Goal: Navigation & Orientation: Find specific page/section

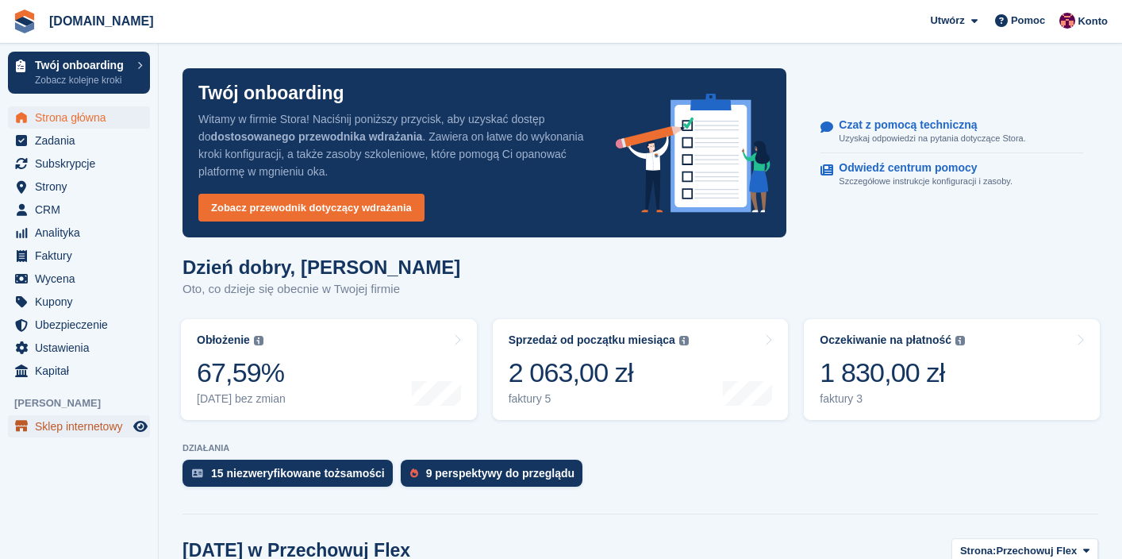
click at [86, 421] on span "Sklep internetowy" at bounding box center [82, 426] width 95 height 22
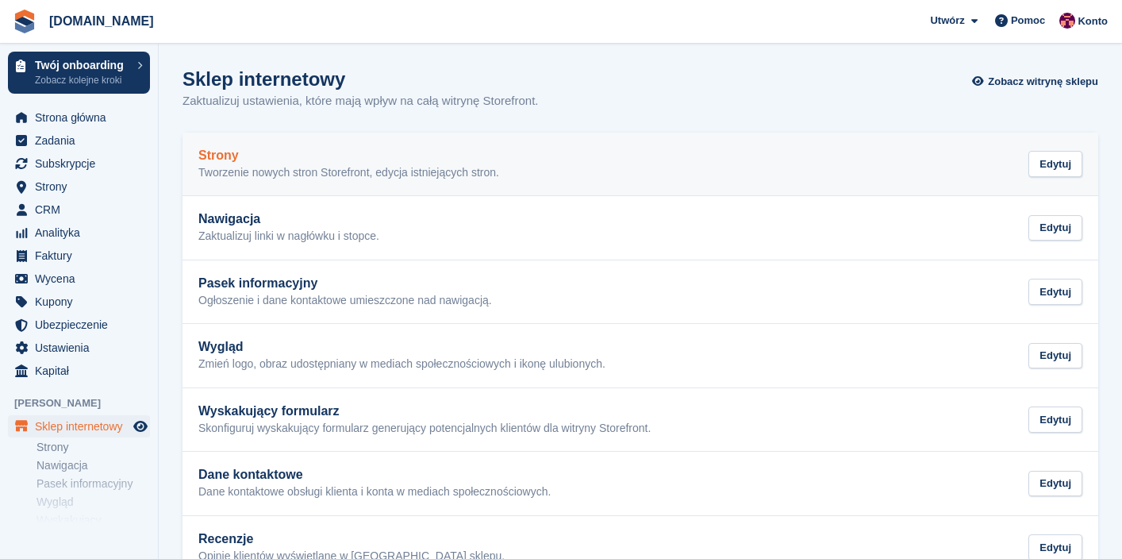
click at [357, 155] on h2 "Strony" at bounding box center [348, 155] width 301 height 14
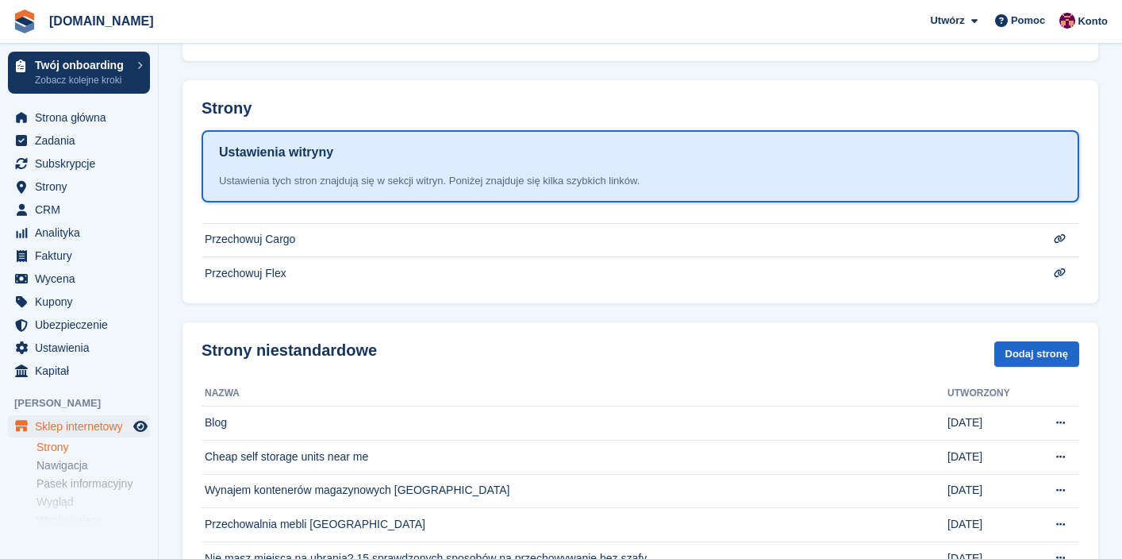
scroll to position [431, 0]
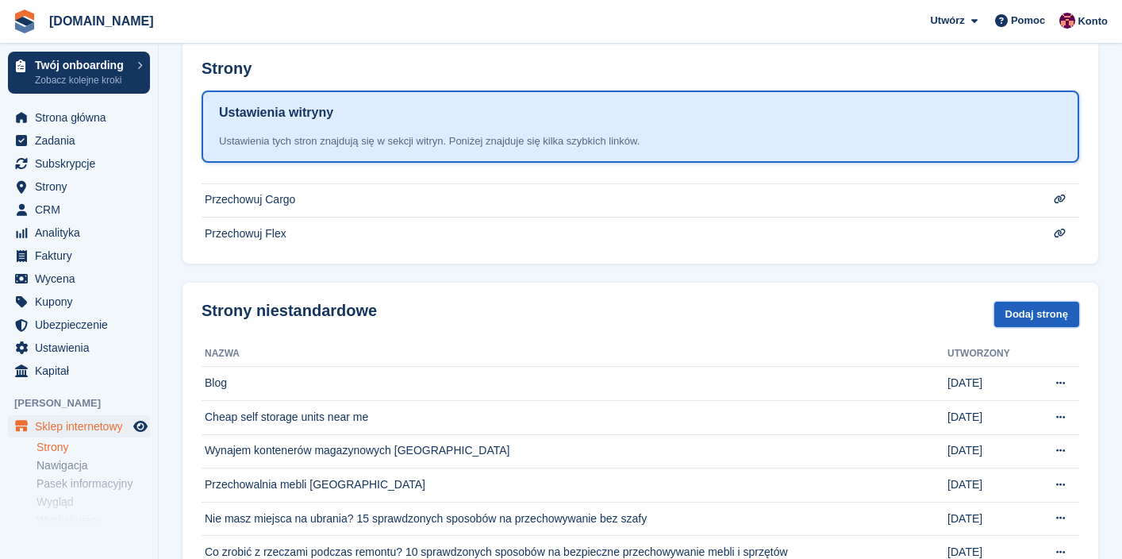
click at [1045, 307] on link "Dodaj stronę" at bounding box center [1036, 314] width 85 height 26
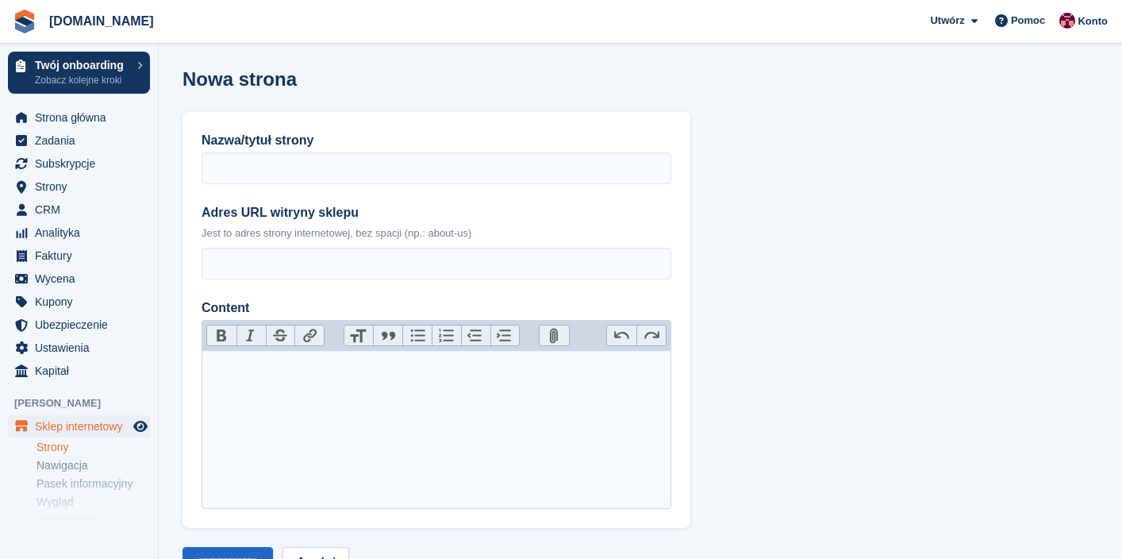
scroll to position [63, 0]
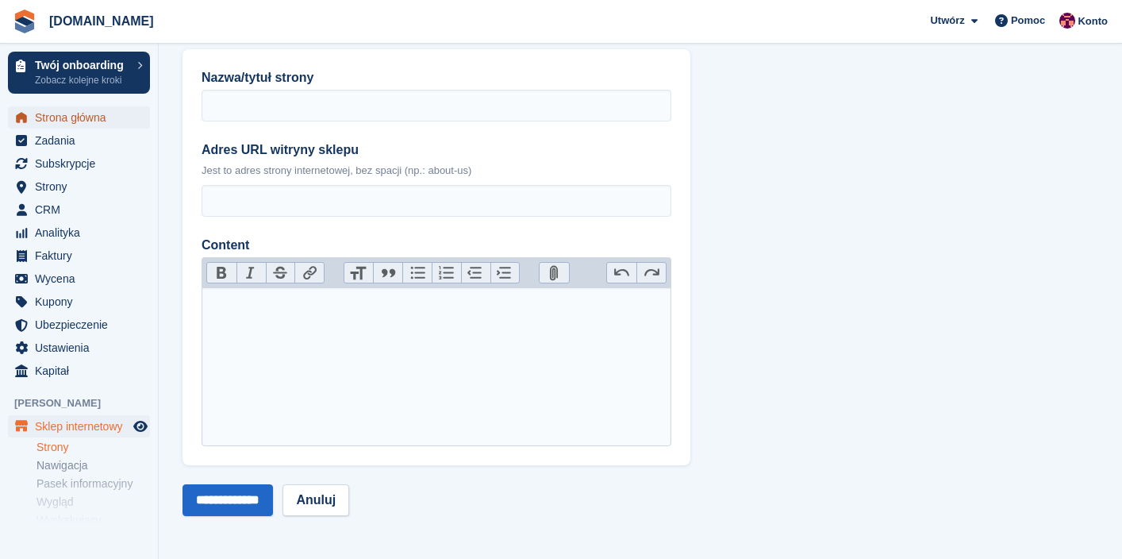
click at [83, 122] on span "Strona główna" at bounding box center [82, 117] width 95 height 22
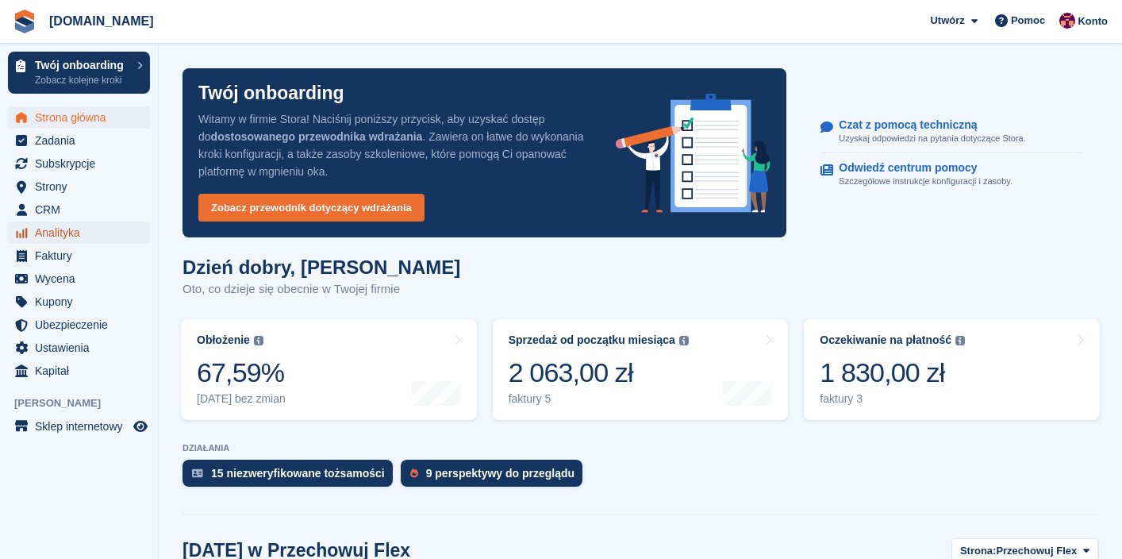
click at [71, 240] on span "Analityka" at bounding box center [82, 232] width 95 height 22
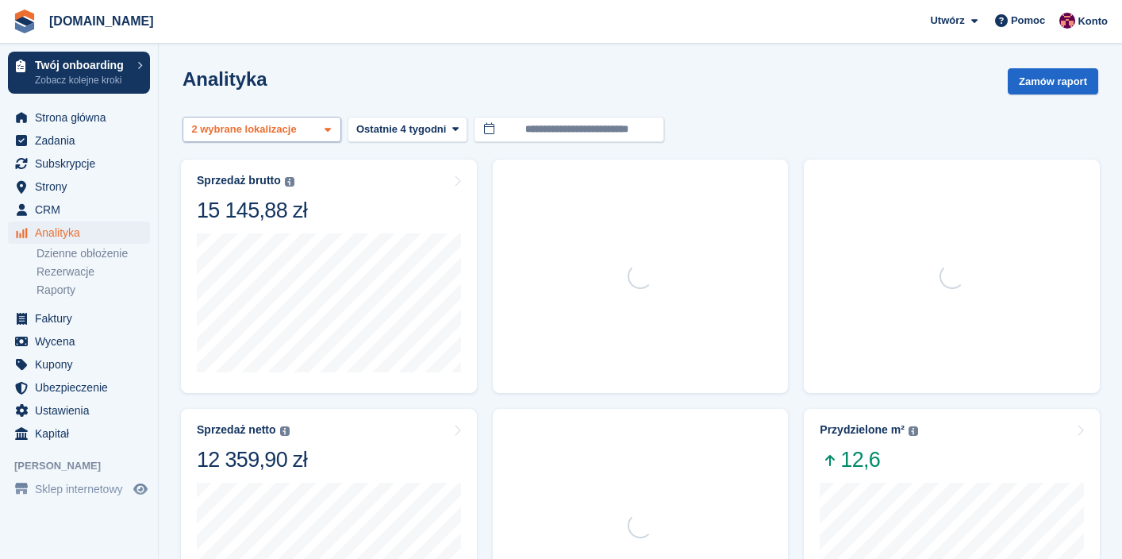
click at [300, 122] on div "2 wybrane lokalizacje" at bounding box center [245, 129] width 113 height 16
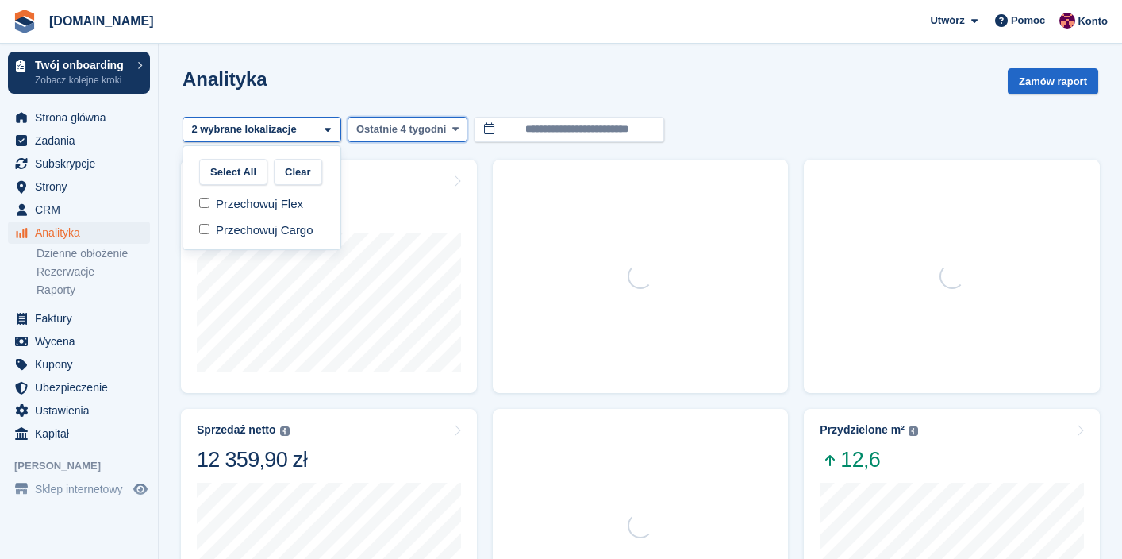
click at [370, 123] on span "Ostatnie 4 tygodni" at bounding box center [401, 129] width 90 height 16
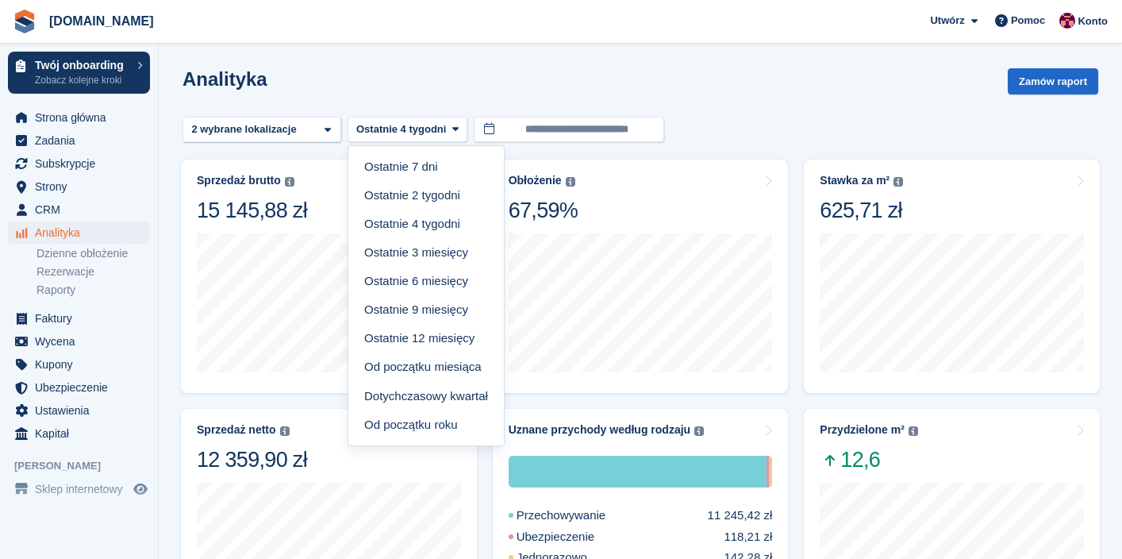
click at [418, 420] on link "Od początku roku" at bounding box center [426, 424] width 143 height 29
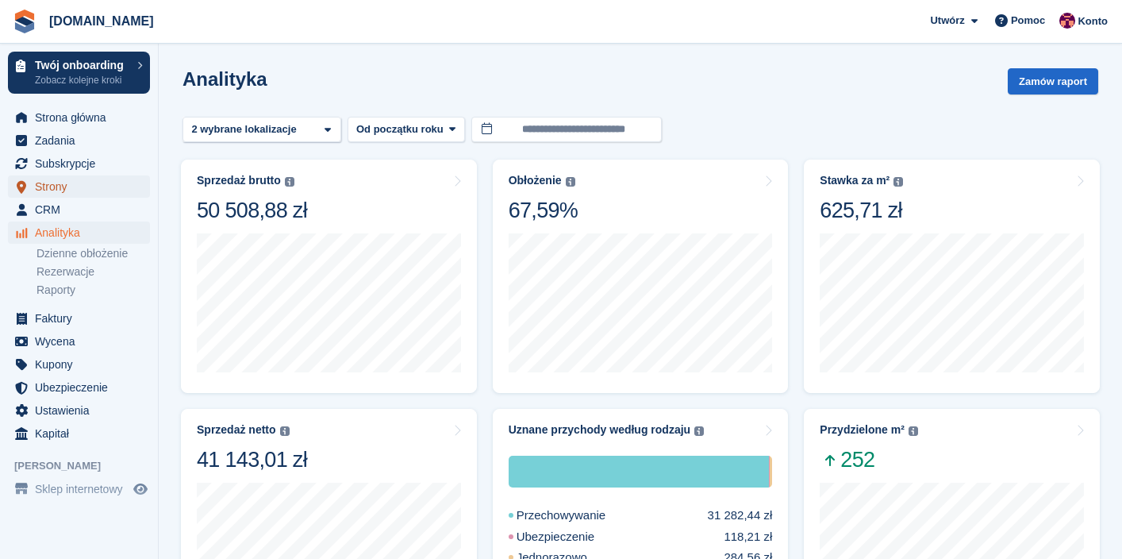
click at [77, 187] on span "Strony" at bounding box center [82, 186] width 95 height 22
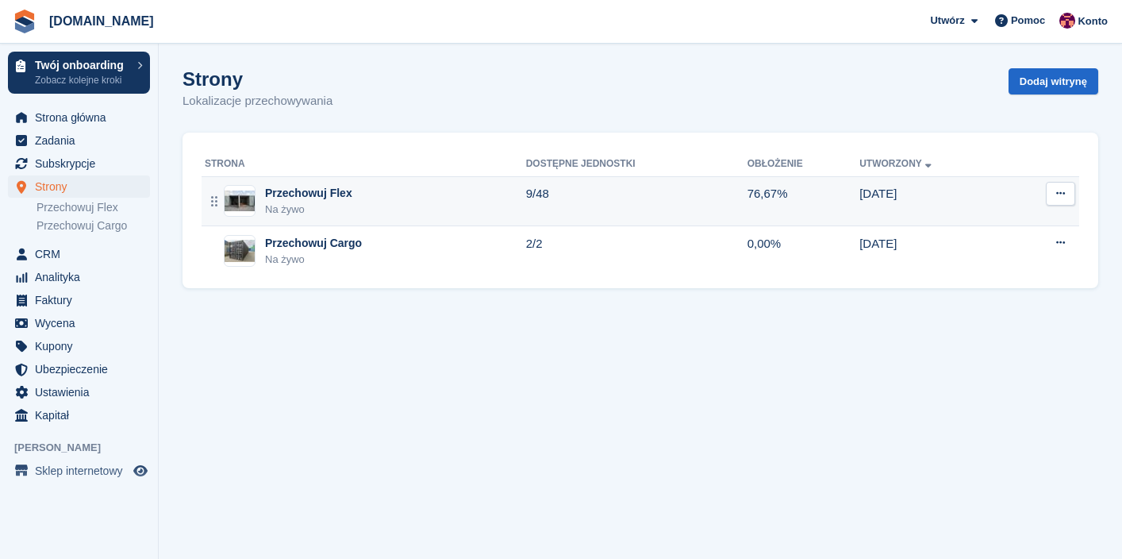
click at [344, 197] on div "Przechowuj Flex" at bounding box center [308, 193] width 87 height 17
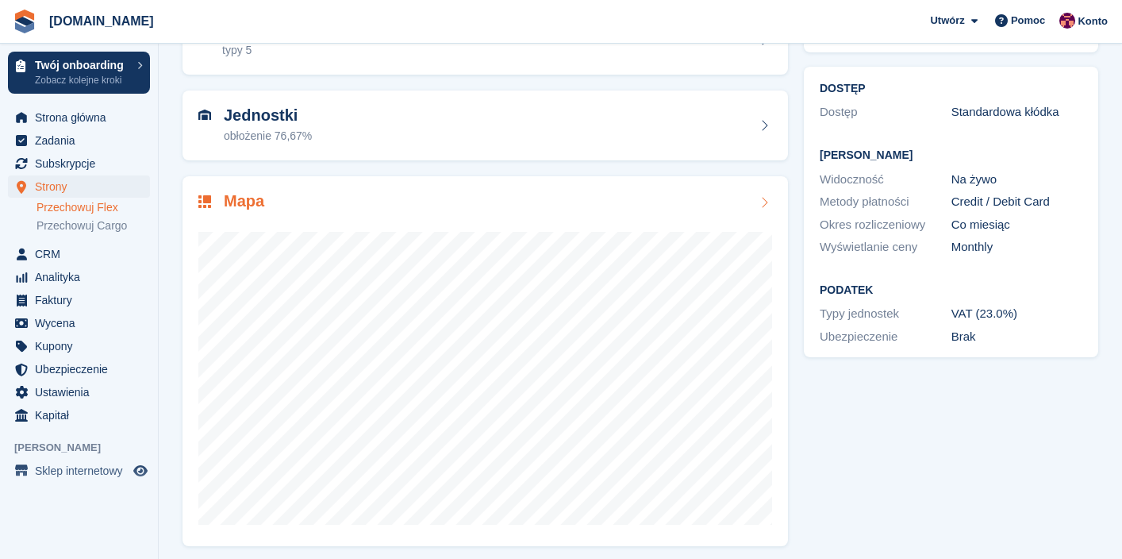
scroll to position [112, 0]
